Goal: Task Accomplishment & Management: Manage account settings

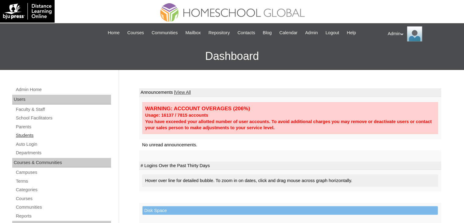
click at [28, 134] on link "Students" at bounding box center [63, 136] width 96 height 8
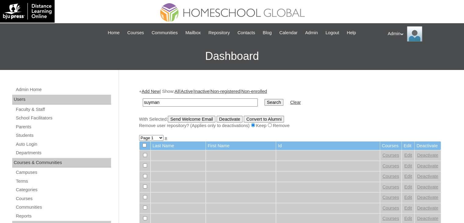
type input "Suyman"
click at [265, 102] on input "Search" at bounding box center [274, 102] width 19 height 7
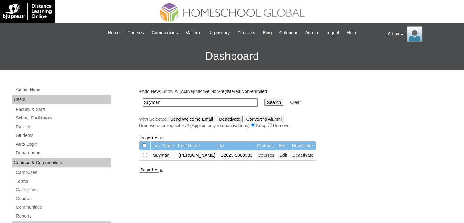
click at [267, 155] on link "Courses" at bounding box center [266, 155] width 17 height 5
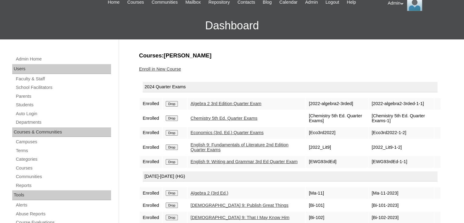
scroll to position [27, 0]
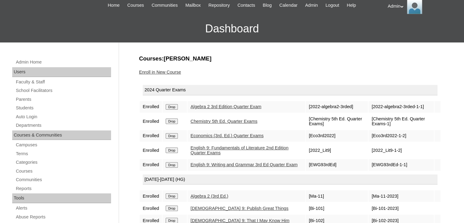
click at [161, 72] on link "Enroll in New Course" at bounding box center [160, 72] width 42 height 5
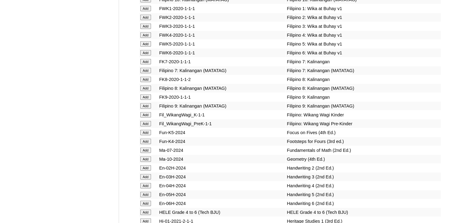
scroll to position [3006, 0]
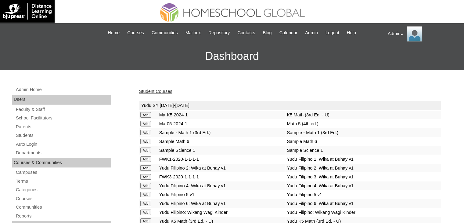
click at [164, 90] on link "Student Courses" at bounding box center [155, 91] width 33 height 5
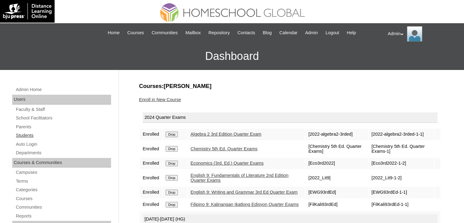
click at [31, 134] on link "Students" at bounding box center [63, 136] width 96 height 8
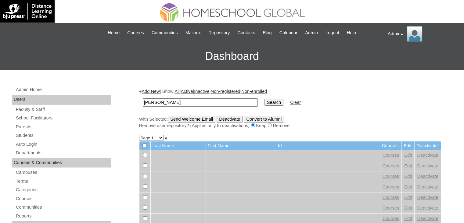
type input "Nadine Estelle"
click at [265, 99] on input "Search" at bounding box center [274, 102] width 19 height 7
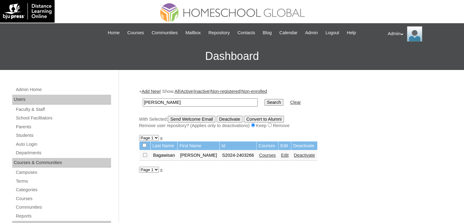
click at [281, 155] on link "Edit" at bounding box center [285, 155] width 8 height 5
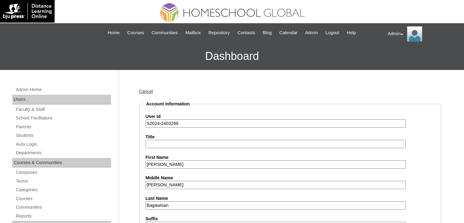
click at [158, 124] on input "S2024-2403266" at bounding box center [276, 123] width 260 height 8
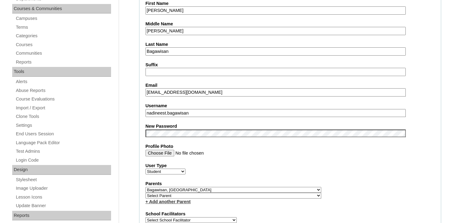
scroll to position [161, 0]
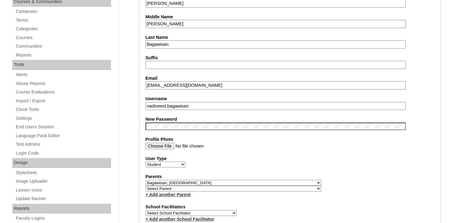
type input "S2025-2403266"
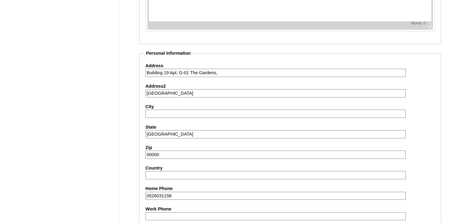
scroll to position [701, 0]
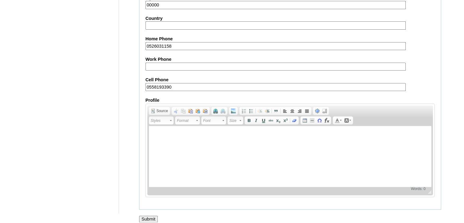
click at [150, 216] on input "Submit" at bounding box center [148, 219] width 19 height 7
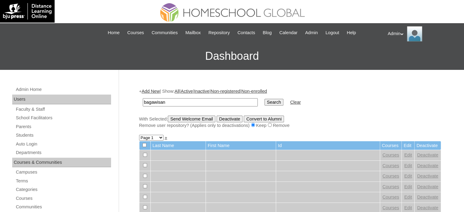
type input "bagawisan"
click at [265, 104] on input "Search" at bounding box center [274, 102] width 19 height 7
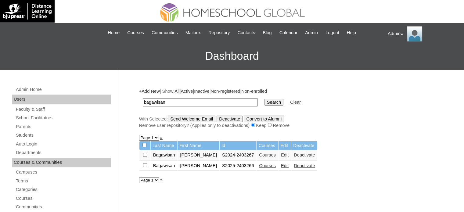
click at [266, 166] on link "Courses" at bounding box center [267, 165] width 17 height 5
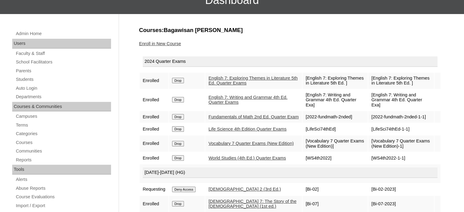
scroll to position [60, 0]
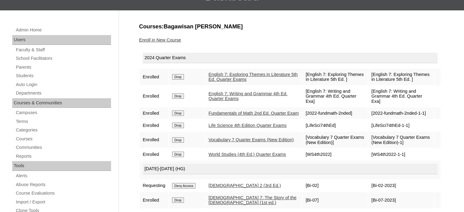
click at [181, 75] on input "Drop" at bounding box center [178, 76] width 12 height 5
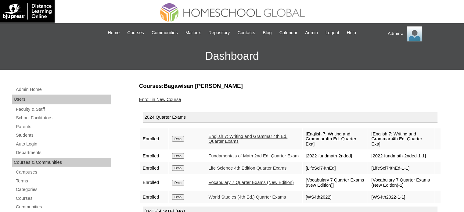
click at [181, 136] on input "Drop" at bounding box center [178, 138] width 12 height 5
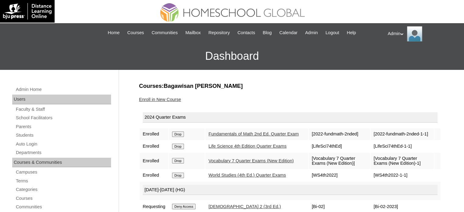
click at [181, 136] on input "Drop" at bounding box center [178, 134] width 12 height 5
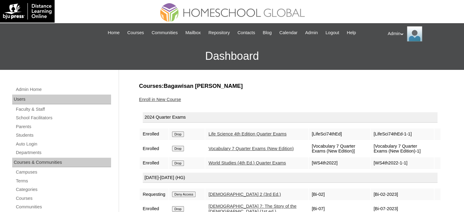
click at [181, 136] on input "Drop" at bounding box center [178, 134] width 12 height 5
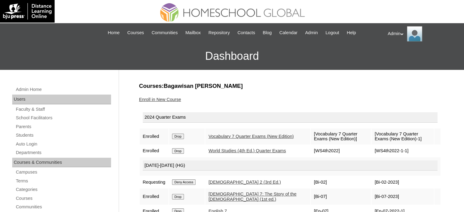
click at [181, 136] on input "Drop" at bounding box center [178, 136] width 12 height 5
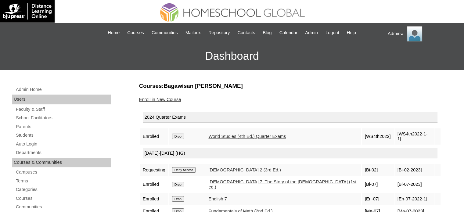
click at [181, 136] on input "Drop" at bounding box center [178, 136] width 12 height 5
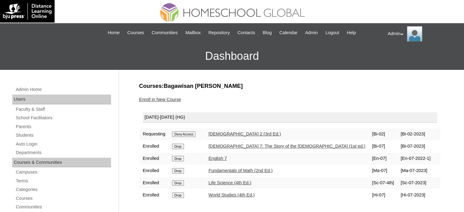
click at [181, 136] on td "Deny Access" at bounding box center [187, 135] width 36 height 12
click at [179, 134] on input "Deny Access" at bounding box center [184, 134] width 24 height 5
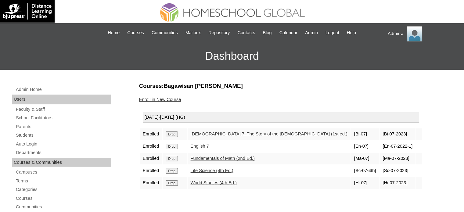
click at [178, 134] on input "Drop" at bounding box center [172, 134] width 12 height 5
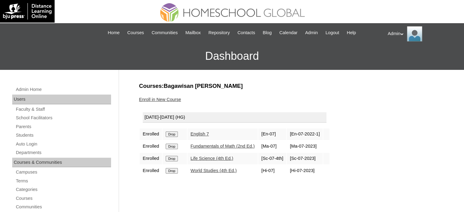
click at [172, 134] on input "Drop" at bounding box center [172, 134] width 12 height 5
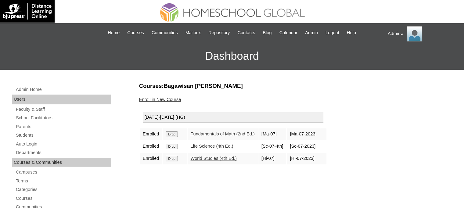
click at [172, 134] on input "Drop" at bounding box center [172, 134] width 12 height 5
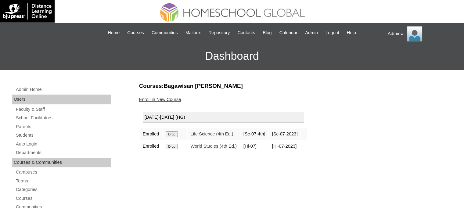
click at [172, 134] on input "Drop" at bounding box center [172, 134] width 12 height 5
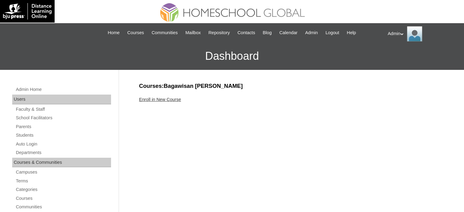
click at [167, 100] on link "Enroll in New Course" at bounding box center [160, 99] width 42 height 5
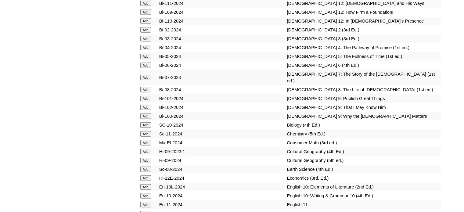
scroll to position [3882, 0]
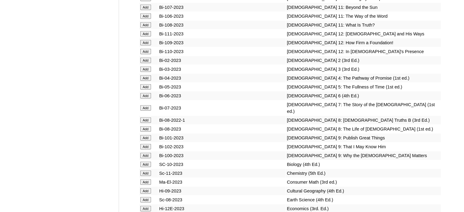
click at [224, 125] on td "Bi-08-2023" at bounding box center [222, 129] width 128 height 9
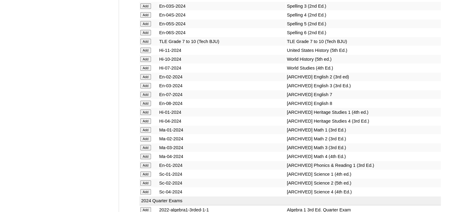
scroll to position [2871, 0]
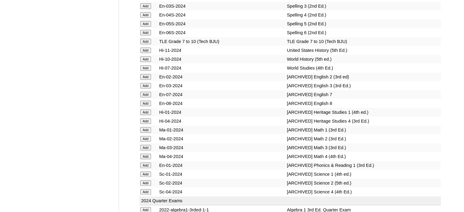
scroll to position [2871, 0]
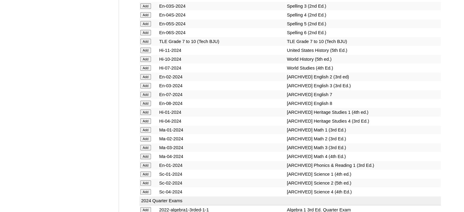
scroll to position [2871, 0]
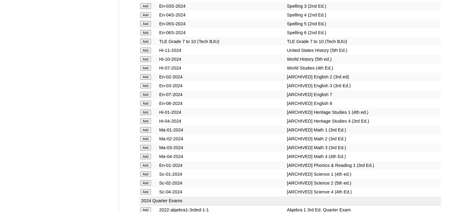
scroll to position [2871, 0]
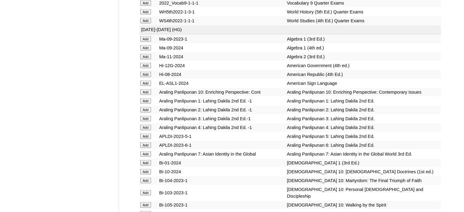
scroll to position [2569, 0]
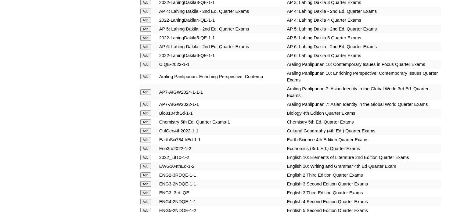
scroll to position [2739, 0]
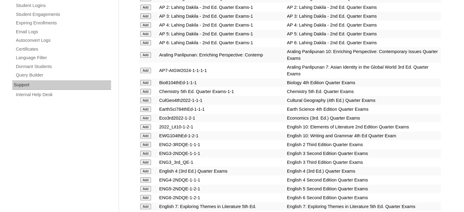
scroll to position [1505, 0]
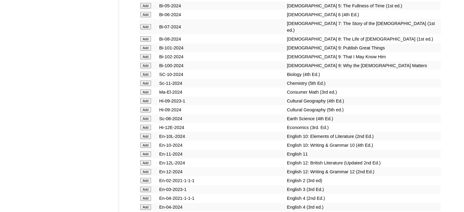
scroll to position [1485, 0]
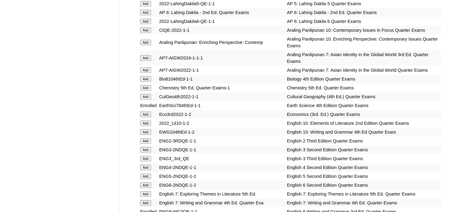
scroll to position [3961, 0]
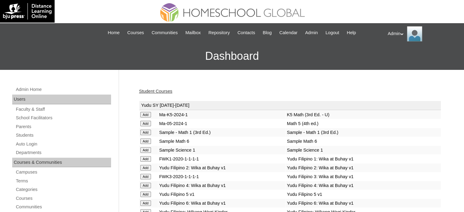
click at [202, 161] on td "FWK1-2020-1-1-1-1" at bounding box center [222, 159] width 128 height 9
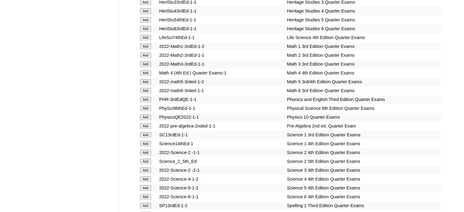
scroll to position [3169, 0]
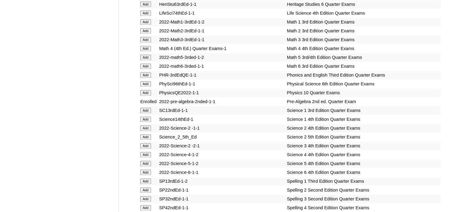
scroll to position [4498, 0]
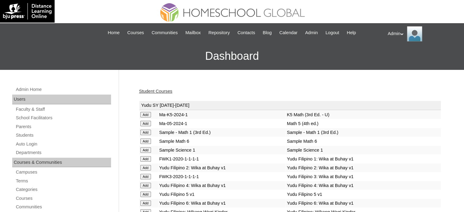
click at [150, 93] on link "Student Courses" at bounding box center [155, 91] width 33 height 5
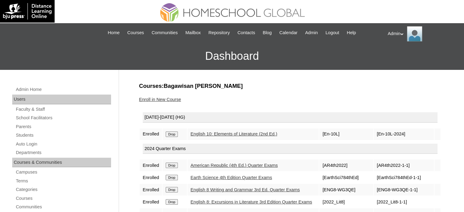
click at [171, 132] on input "Drop" at bounding box center [172, 134] width 12 height 5
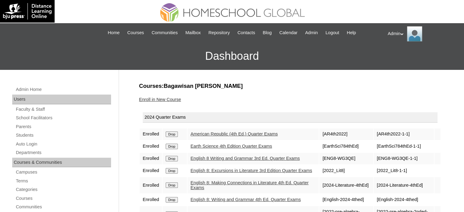
click at [171, 137] on input "Drop" at bounding box center [172, 134] width 12 height 5
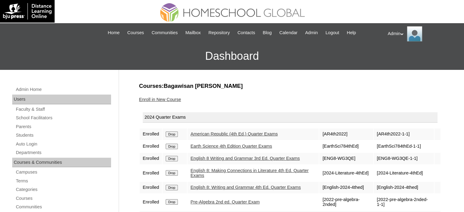
click at [175, 137] on input "Drop" at bounding box center [172, 134] width 12 height 5
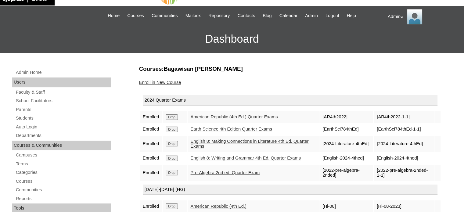
scroll to position [17, 0]
click at [31, 118] on link "Students" at bounding box center [63, 119] width 96 height 8
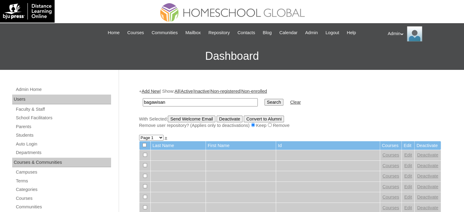
type input "bagawisan"
click at [265, 99] on input "Search" at bounding box center [274, 102] width 19 height 7
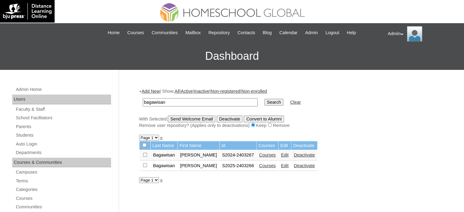
click at [281, 155] on link "Edit" at bounding box center [285, 155] width 8 height 5
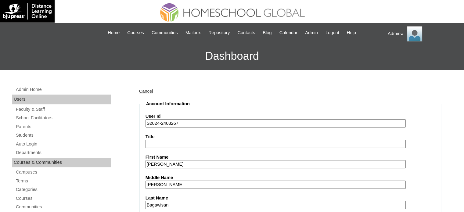
click at [159, 124] on input "S2024-2403267" at bounding box center [276, 123] width 260 height 8
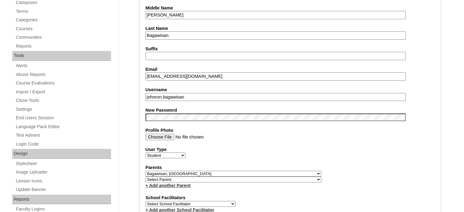
type input "S2025-2403267"
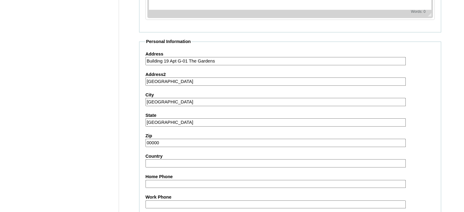
scroll to position [711, 0]
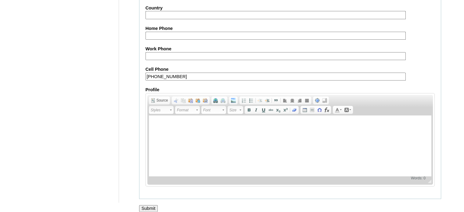
click at [155, 205] on input "Submit" at bounding box center [148, 208] width 19 height 7
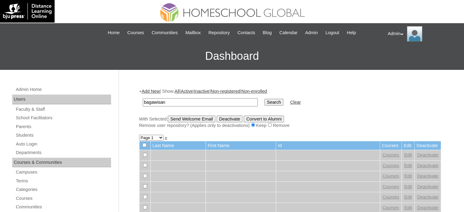
type input "bagawisan"
click at [265, 99] on input "Search" at bounding box center [274, 102] width 19 height 7
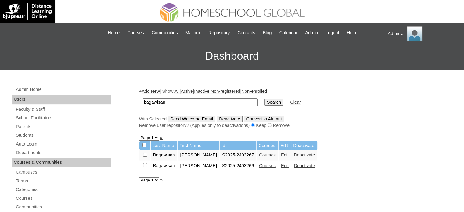
click at [264, 154] on link "Courses" at bounding box center [267, 155] width 17 height 5
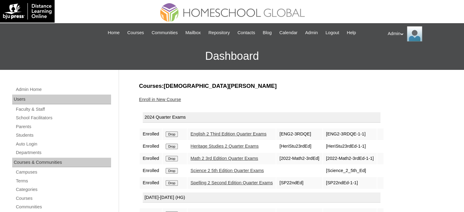
click at [172, 133] on input "Drop" at bounding box center [172, 134] width 12 height 5
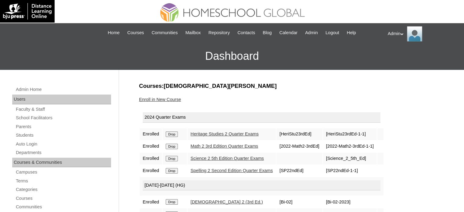
click at [172, 133] on input "Drop" at bounding box center [172, 134] width 12 height 5
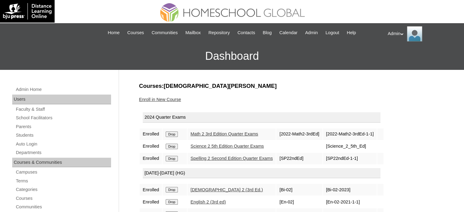
click at [172, 133] on input "Drop" at bounding box center [172, 134] width 12 height 5
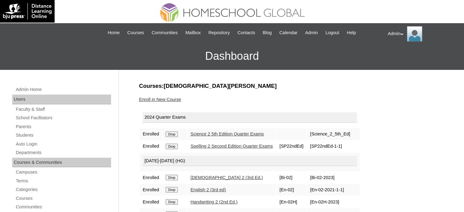
click at [172, 133] on input "Drop" at bounding box center [172, 134] width 12 height 5
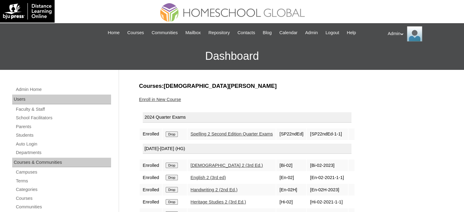
click at [172, 133] on input "Drop" at bounding box center [172, 134] width 12 height 5
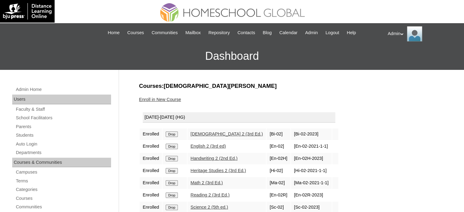
click at [172, 133] on input "Drop" at bounding box center [172, 134] width 12 height 5
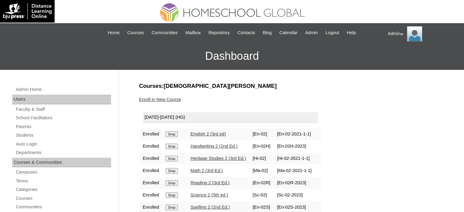
click at [172, 133] on input "Drop" at bounding box center [172, 134] width 12 height 5
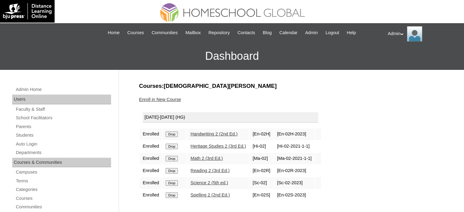
click at [172, 133] on input "Drop" at bounding box center [172, 134] width 12 height 5
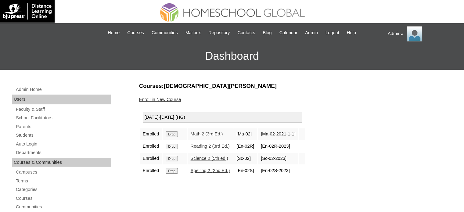
click at [172, 133] on input "Drop" at bounding box center [172, 134] width 12 height 5
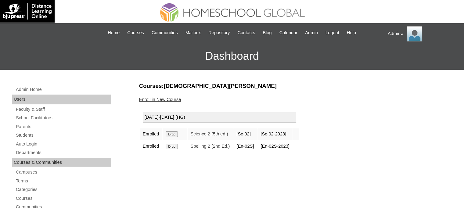
click at [172, 133] on input "Drop" at bounding box center [172, 134] width 12 height 5
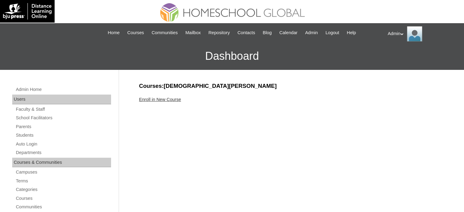
click at [159, 100] on link "Enroll in New Course" at bounding box center [160, 99] width 42 height 5
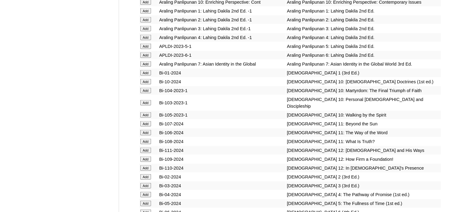
scroll to position [3838, 0]
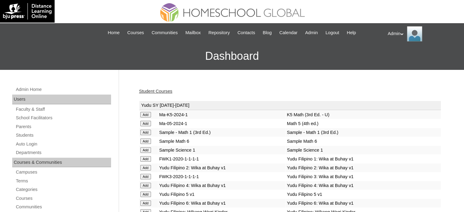
click at [157, 89] on link "Student Courses" at bounding box center [155, 91] width 33 height 5
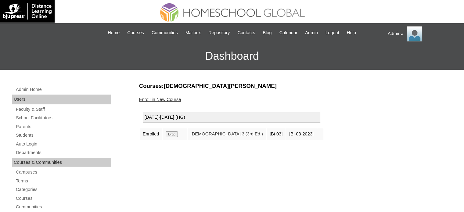
click at [158, 98] on link "Enroll in New Course" at bounding box center [160, 99] width 42 height 5
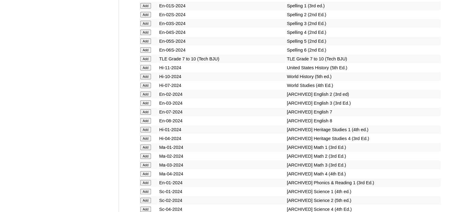
scroll to position [2802, 0]
